Goal: Check status: Check status

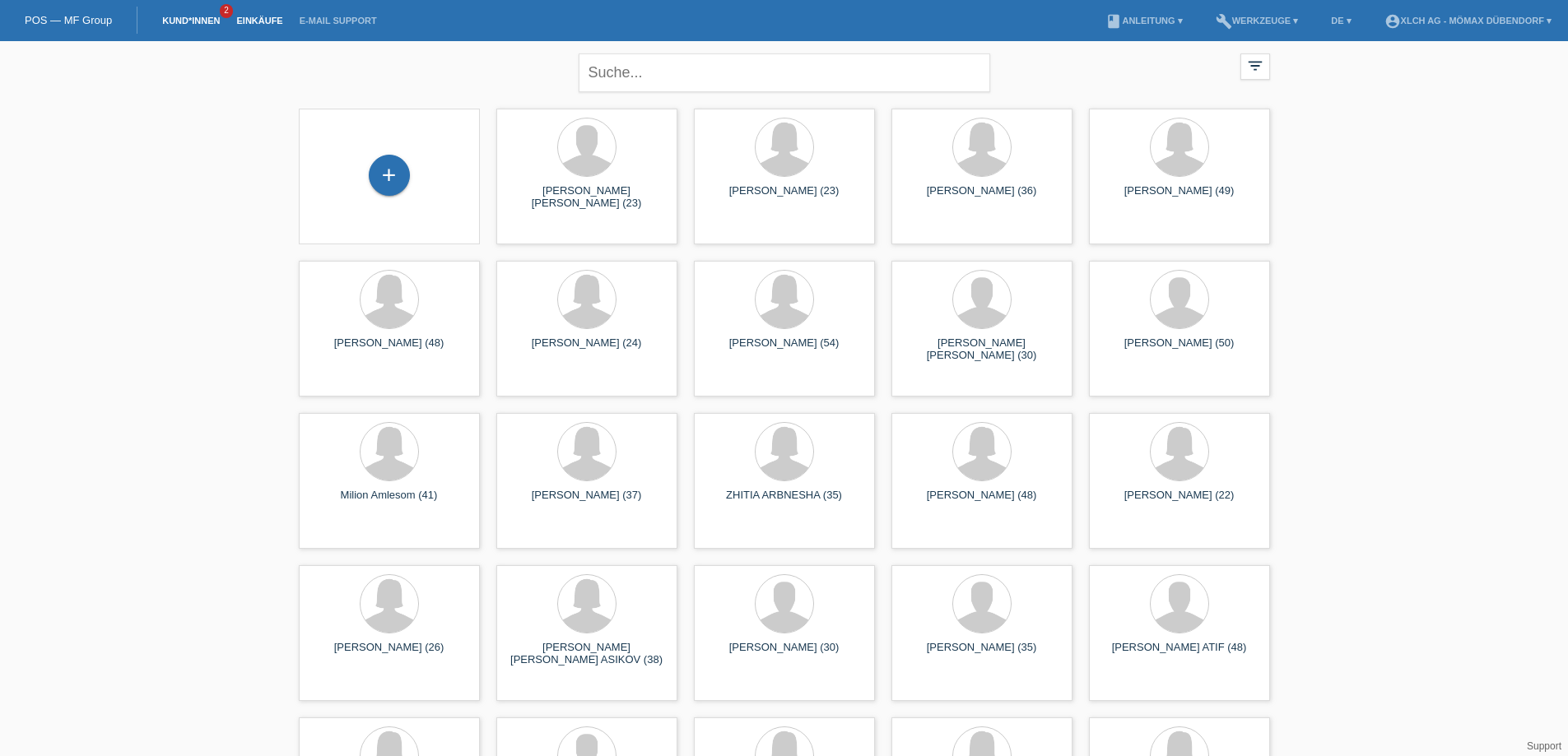
click at [263, 15] on link "Einkäufe" at bounding box center [259, 20] width 63 height 9
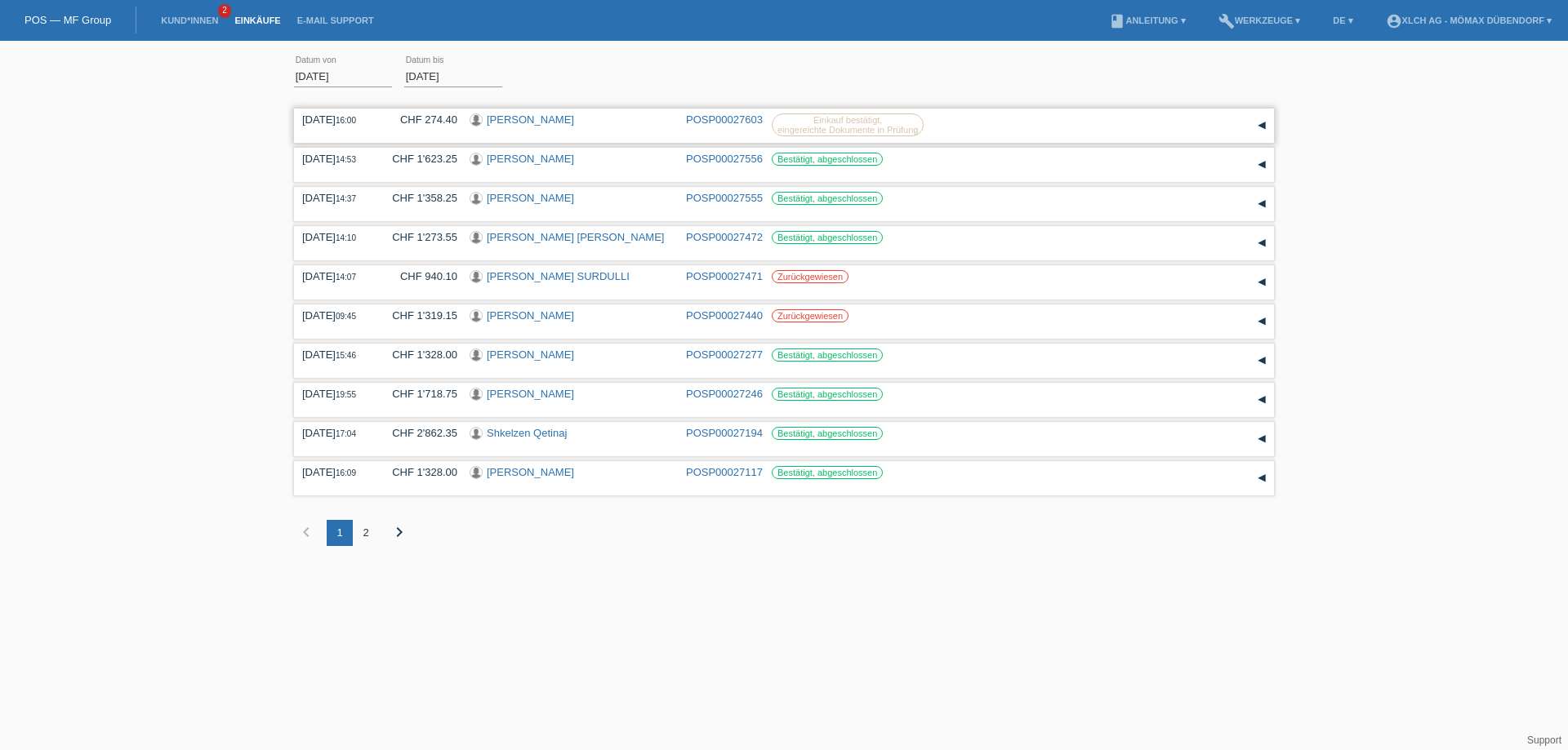
click at [511, 119] on link "[PERSON_NAME]" at bounding box center [530, 119] width 87 height 12
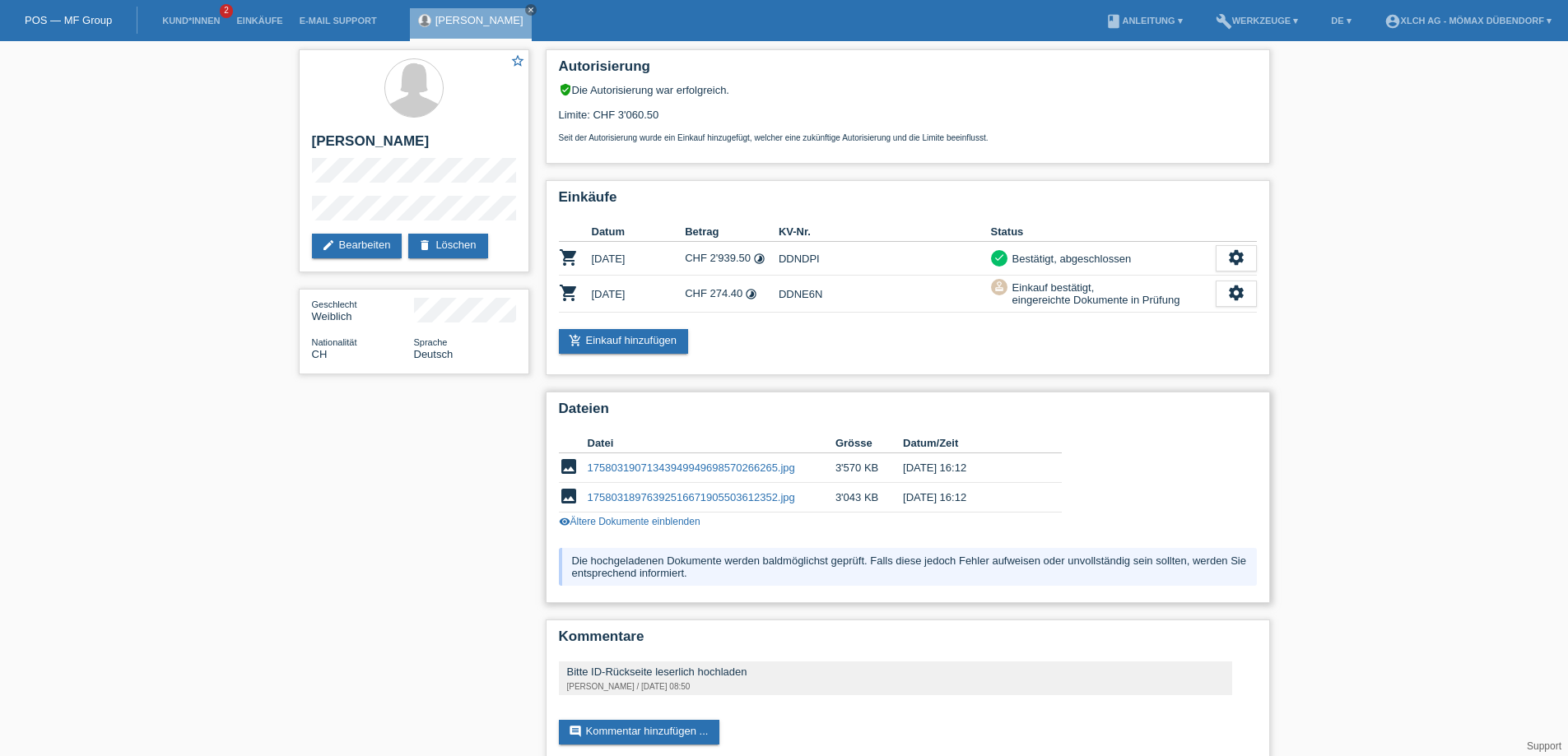
click at [692, 468] on link "17580319071343949949698570266265.jpg" at bounding box center [691, 468] width 207 height 12
click at [689, 492] on link "17580318976392516671905503612352.jpg" at bounding box center [691, 497] width 207 height 12
click at [741, 473] on link "17580319071343949949698570266265.jpg" at bounding box center [691, 468] width 207 height 12
click at [1035, 288] on div "Einkauf bestätigt, eingereichte Dokumente in Prüfung" at bounding box center [1093, 293] width 173 height 29
